Goal: Task Accomplishment & Management: Complete application form

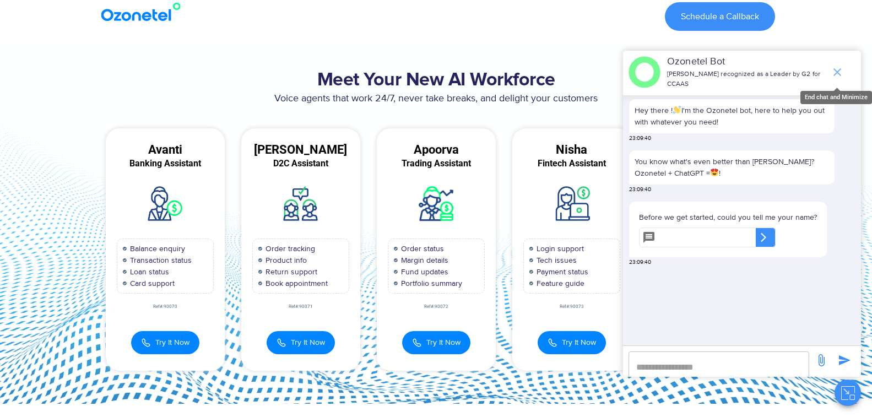
click at [841, 68] on icon "end chat or minimize" at bounding box center [837, 72] width 13 height 13
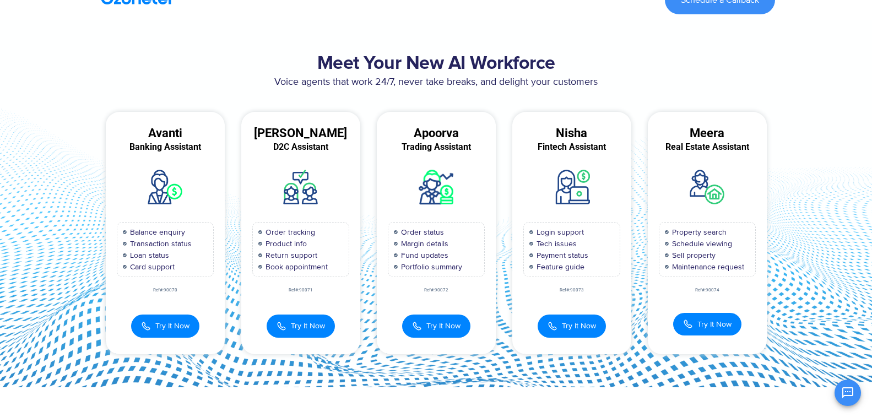
scroll to position [26, 0]
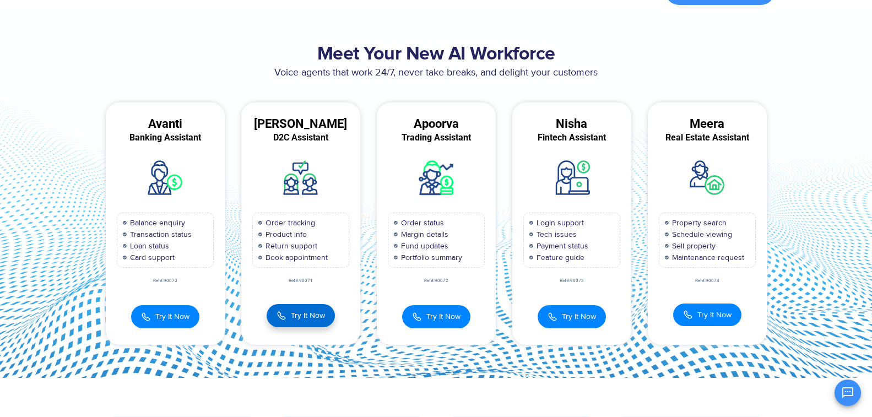
click at [302, 319] on span "Try It Now" at bounding box center [308, 316] width 34 height 12
click at [307, 321] on span "Try It Now" at bounding box center [308, 316] width 34 height 12
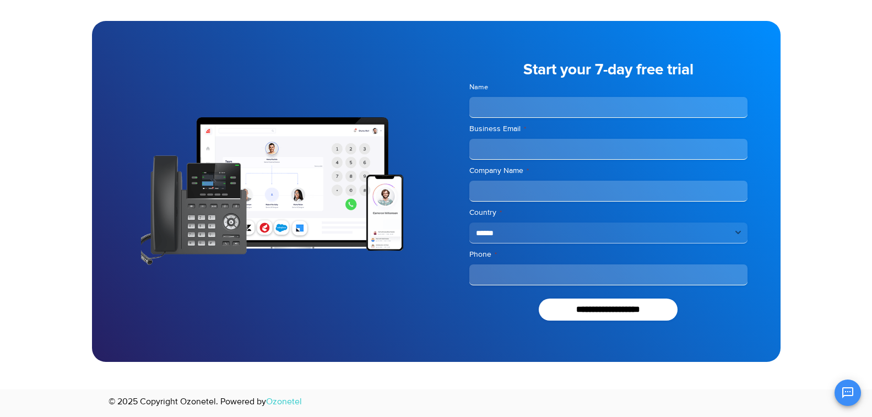
scroll to position [0, 0]
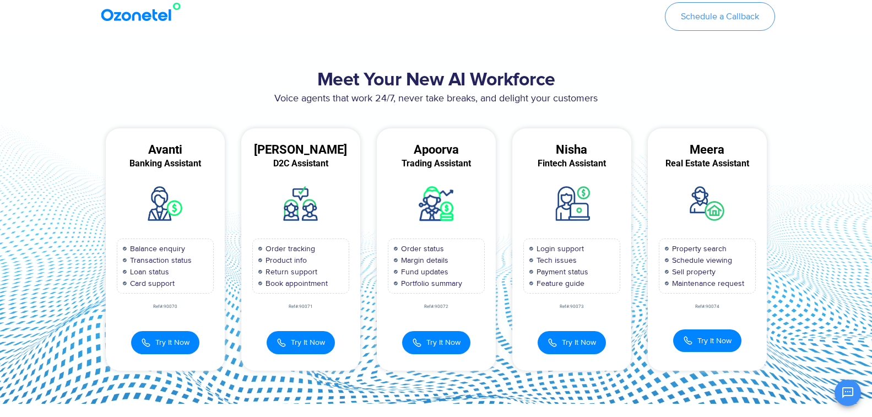
click at [722, 22] on link "Schedule a Callback" at bounding box center [720, 16] width 110 height 29
